Goal: Task Accomplishment & Management: Complete application form

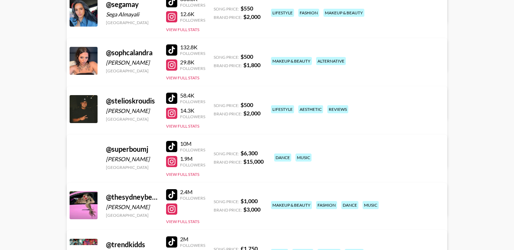
scroll to position [1233, 0]
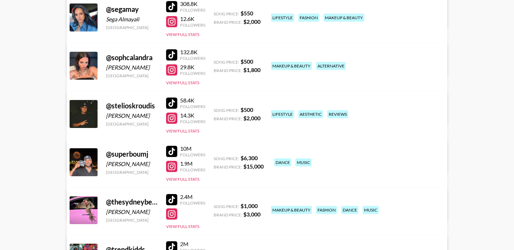
click at [177, 70] on div "132.8K Followers 29.8K Followers View Full Stats" at bounding box center [185, 66] width 39 height 40
click at [177, 80] on button "View Full Stats" at bounding box center [182, 82] width 33 height 5
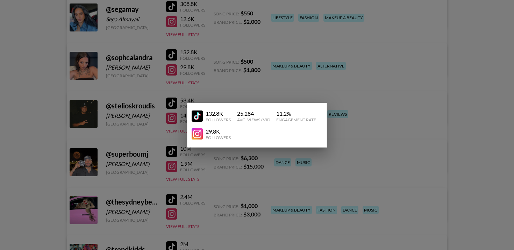
click at [215, 69] on div at bounding box center [257, 125] width 514 height 250
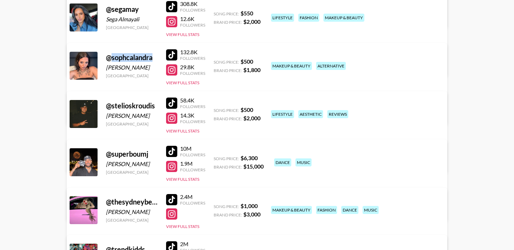
drag, startPoint x: 158, startPoint y: 42, endPoint x: 112, endPoint y: 41, distance: 46.1
click at [112, 43] on div "@ sophcalandra [PERSON_NAME] [GEOGRAPHIC_DATA] 132.8K Followers 29.8K Followers…" at bounding box center [257, 83] width 380 height 81
copy div "sophcalandra"
click at [216, 109] on link "View/Edit Details" at bounding box center [147, 112] width 136 height 7
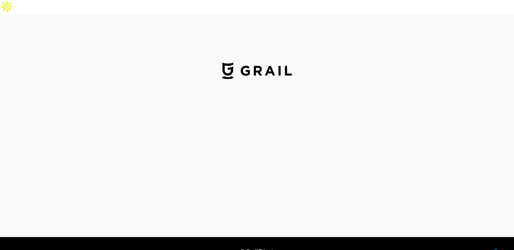
select select "USD"
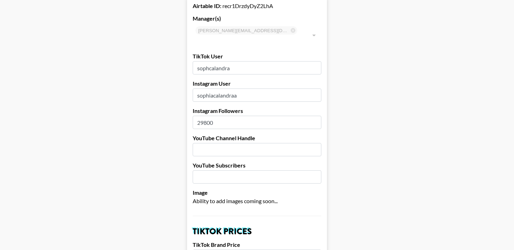
scroll to position [59, 0]
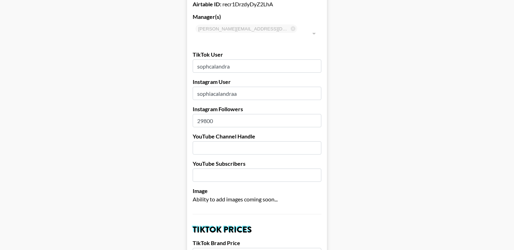
click at [224, 141] on input "text" at bounding box center [257, 147] width 129 height 13
paste input "sophcalandra"
type input "sophcalandra"
click at [217, 169] on input "number" at bounding box center [257, 175] width 129 height 13
type input "20"
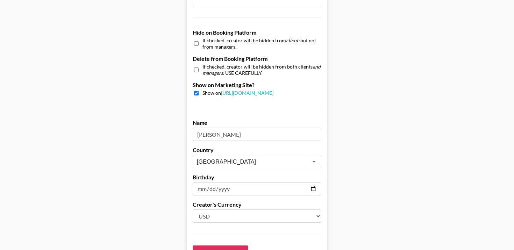
scroll to position [698, 0]
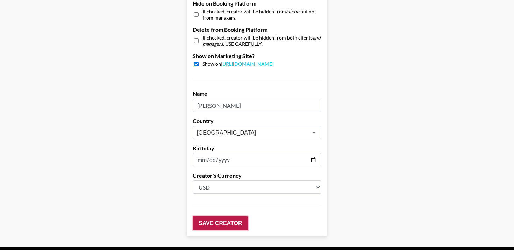
click at [219, 216] on input "Save Creator" at bounding box center [220, 223] width 55 height 14
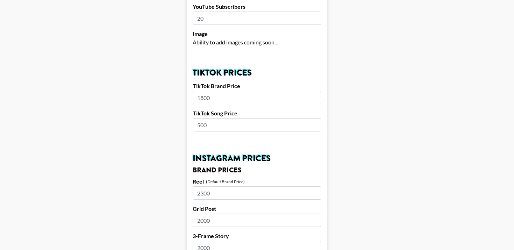
scroll to position [0, 0]
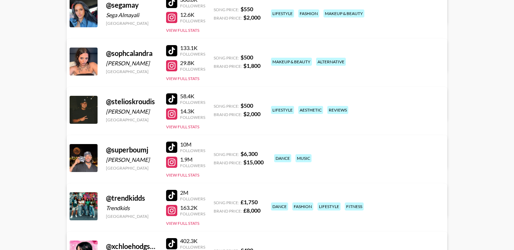
scroll to position [1190, 0]
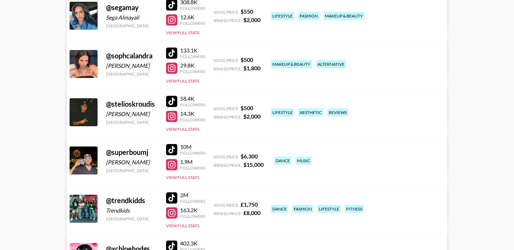
click at [177, 62] on div "133.1K Followers 29.8K Followers View Full Stats" at bounding box center [185, 64] width 39 height 40
click at [177, 78] on button "View Full Stats" at bounding box center [182, 80] width 33 height 5
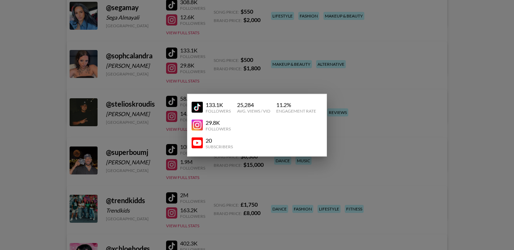
click at [198, 143] on img at bounding box center [197, 142] width 11 height 11
